Goal: Navigation & Orientation: Find specific page/section

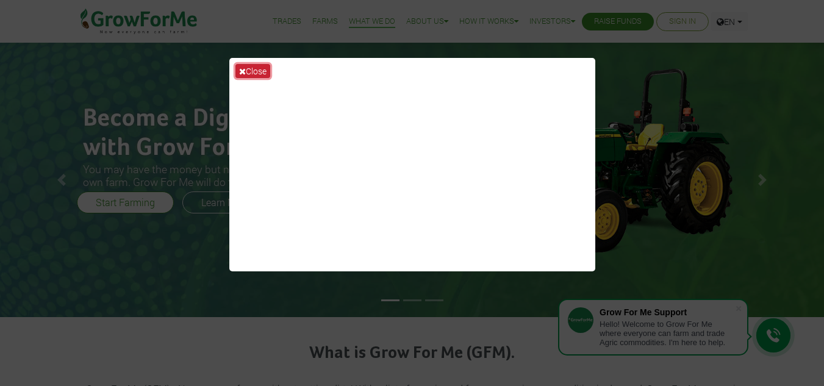
click at [250, 68] on button "Close" at bounding box center [253, 71] width 35 height 14
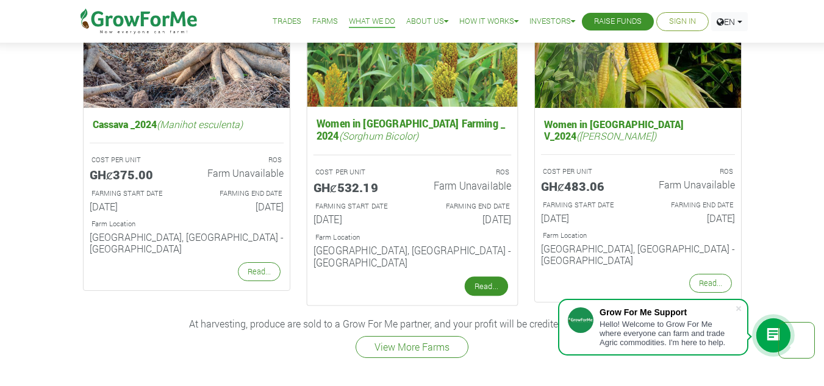
scroll to position [1659, 0]
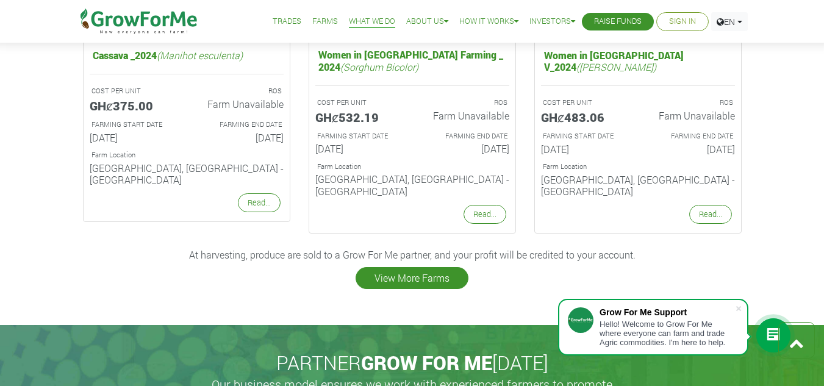
click at [417, 267] on link "View More Farms" at bounding box center [412, 278] width 113 height 22
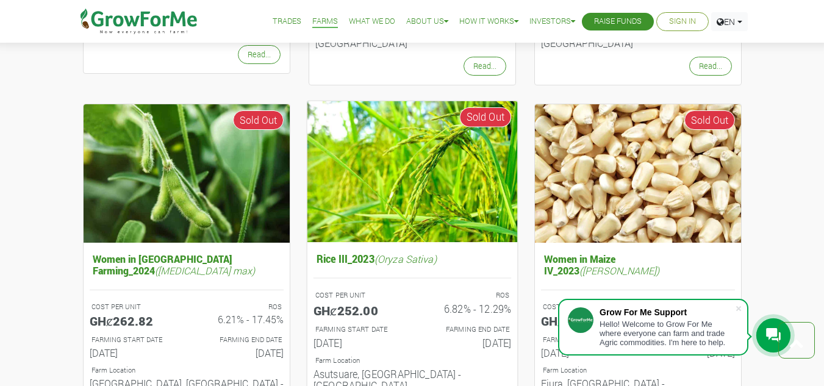
scroll to position [1265, 0]
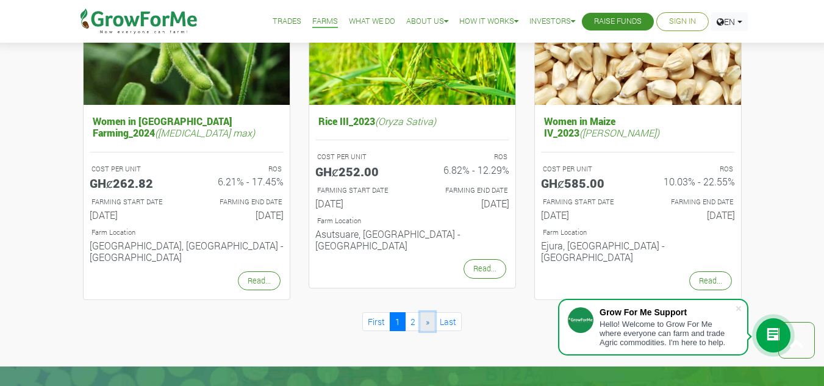
click at [428, 316] on span "»" at bounding box center [428, 322] width 4 height 12
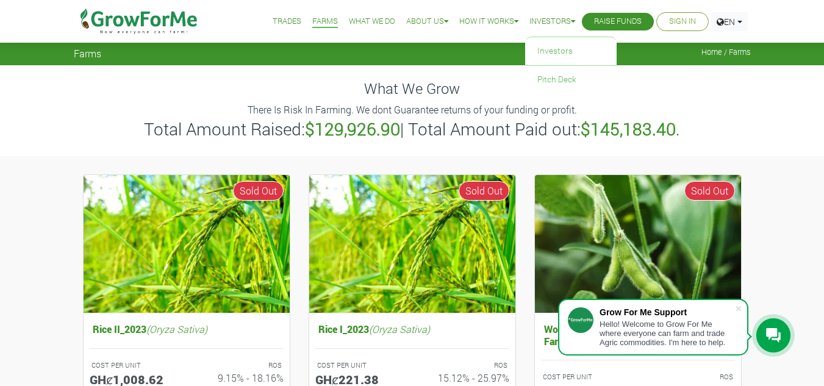
click at [554, 21] on link "Investors" at bounding box center [553, 21] width 46 height 13
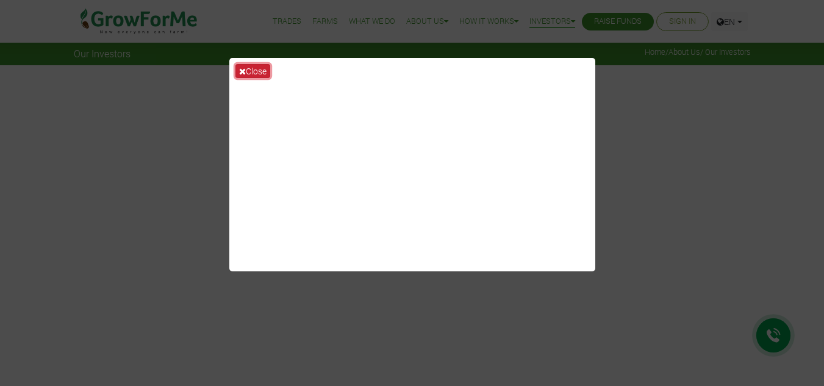
click at [251, 68] on button "Close" at bounding box center [253, 71] width 35 height 14
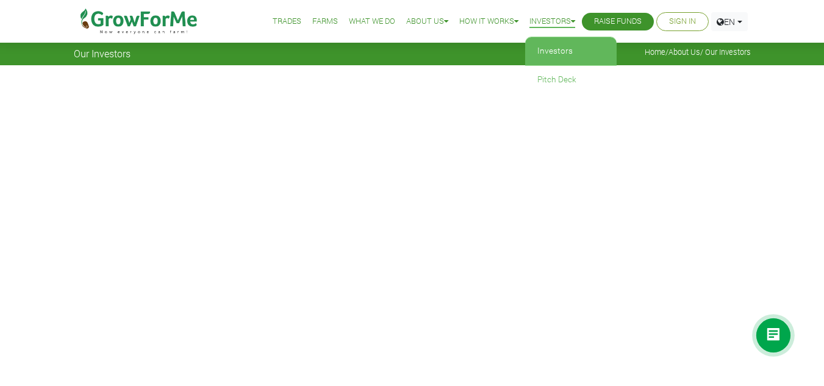
click at [545, 18] on link "Investors" at bounding box center [553, 21] width 46 height 13
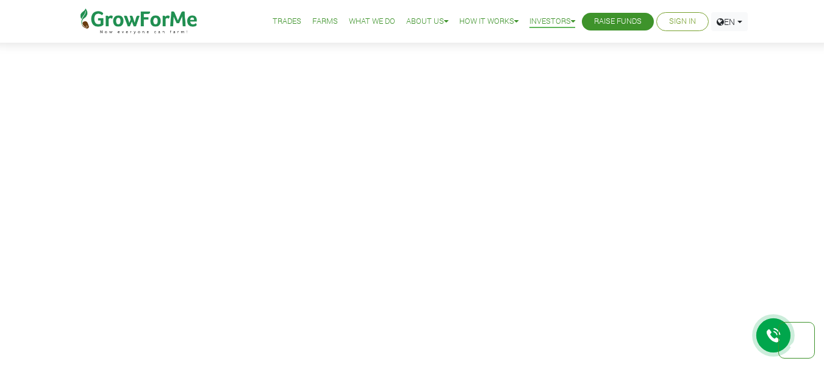
scroll to position [761, 0]
click at [312, 24] on link "Farms" at bounding box center [325, 21] width 26 height 13
click at [274, 18] on link "Trades" at bounding box center [287, 21] width 29 height 13
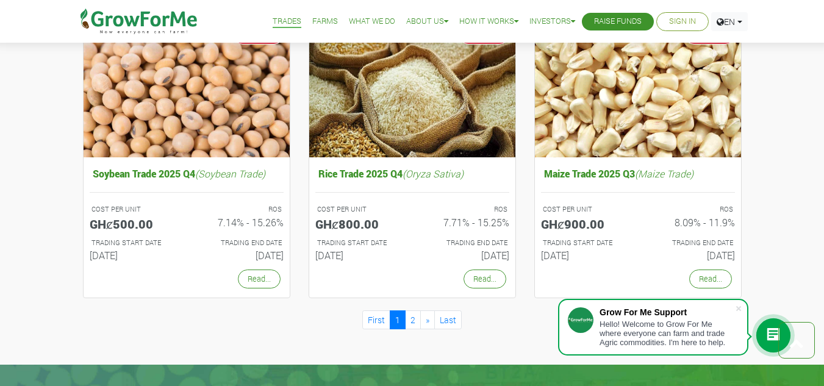
scroll to position [1025, 0]
